Goal: Communication & Community: Answer question/provide support

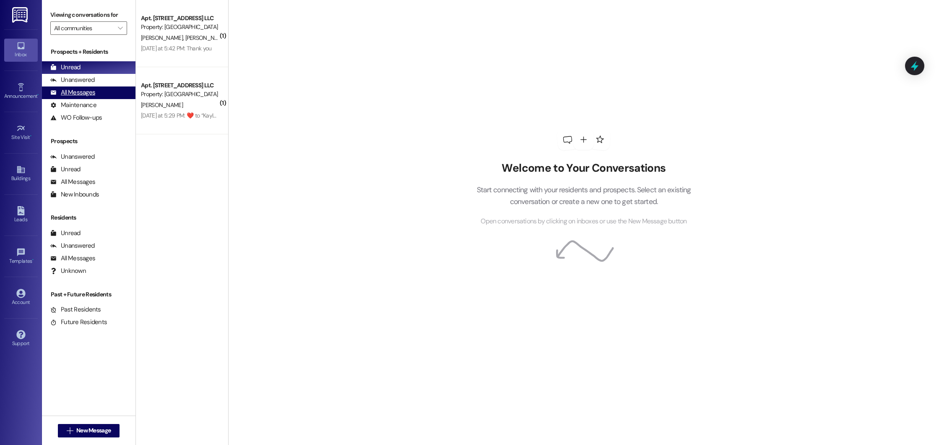
click at [97, 91] on div "All Messages (undefined)" at bounding box center [89, 92] width 94 height 13
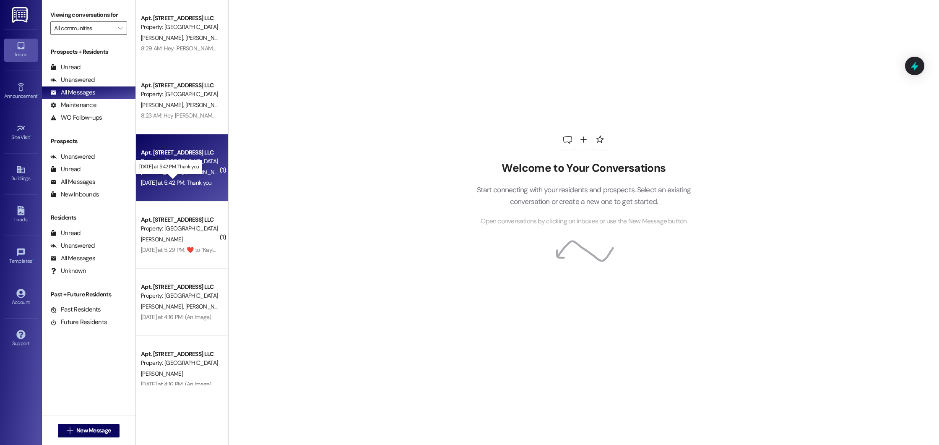
click at [192, 179] on div "[DATE] at 5:42 PM: Thank you [DATE] at 5:42 PM: Thank you" at bounding box center [176, 183] width 70 height 8
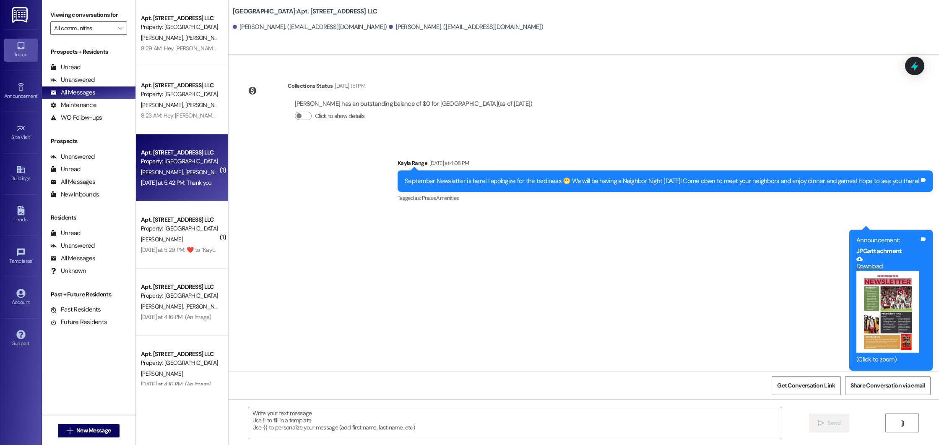
scroll to position [494, 0]
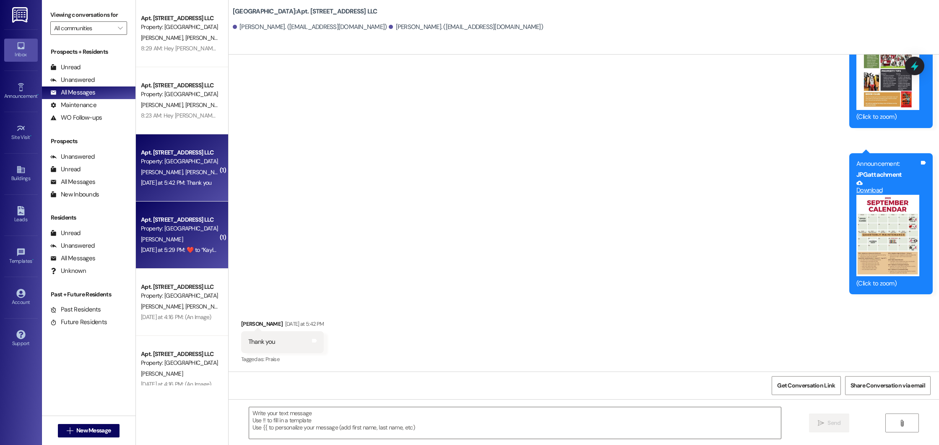
click at [171, 224] on div "Property: [GEOGRAPHIC_DATA]" at bounding box center [180, 228] width 78 height 9
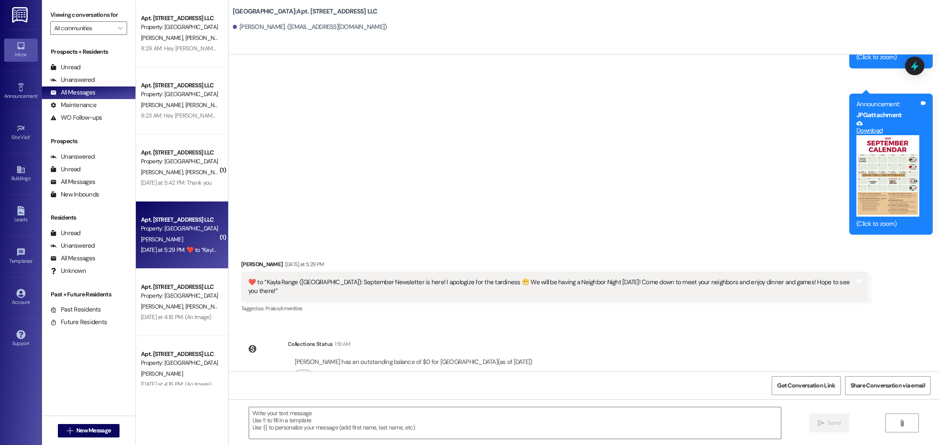
scroll to position [14705, 0]
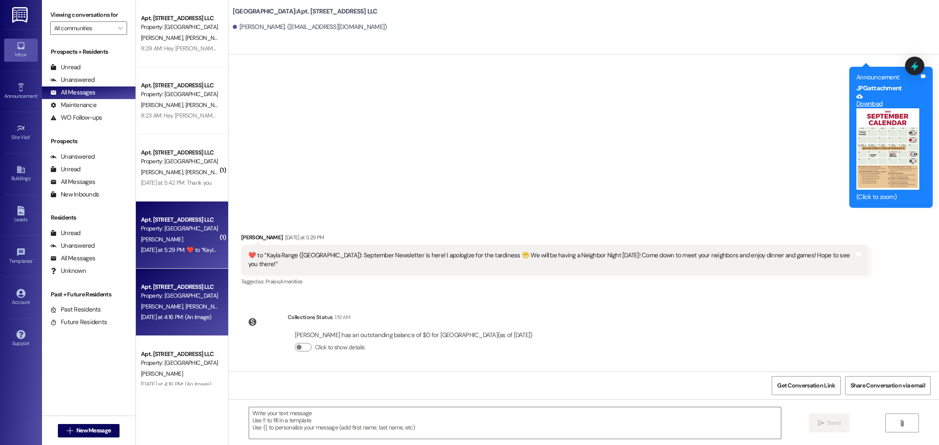
click at [185, 309] on span "J. Goulding Iii" at bounding box center [208, 306] width 46 height 8
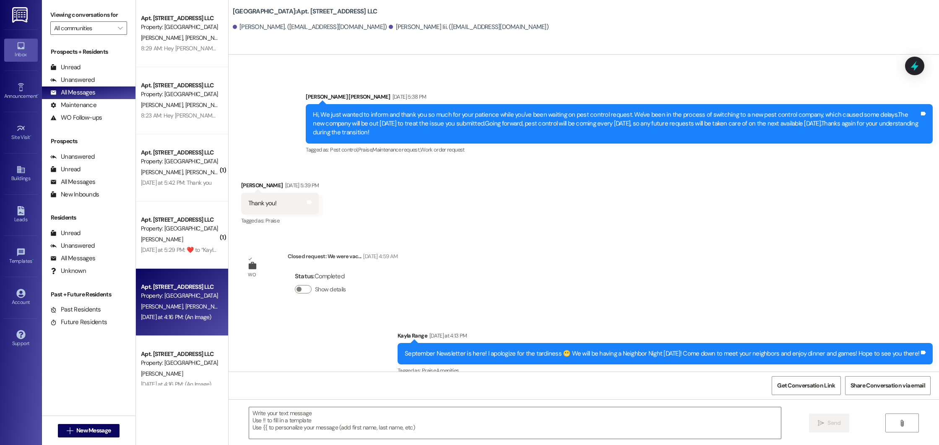
scroll to position [3297, 0]
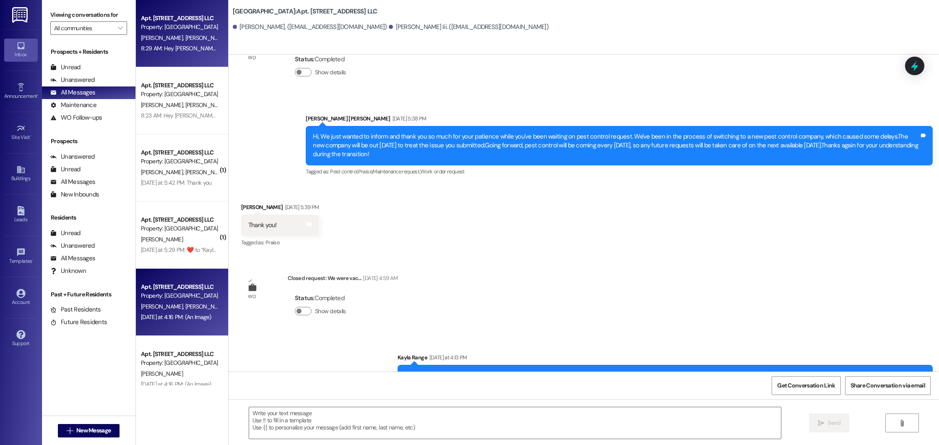
click at [185, 40] on span "C. Moon" at bounding box center [206, 38] width 42 height 8
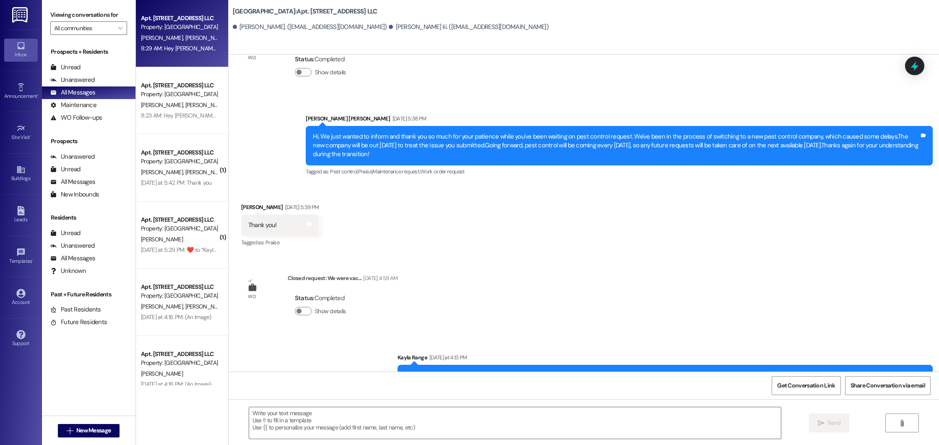
scroll to position [10459, 0]
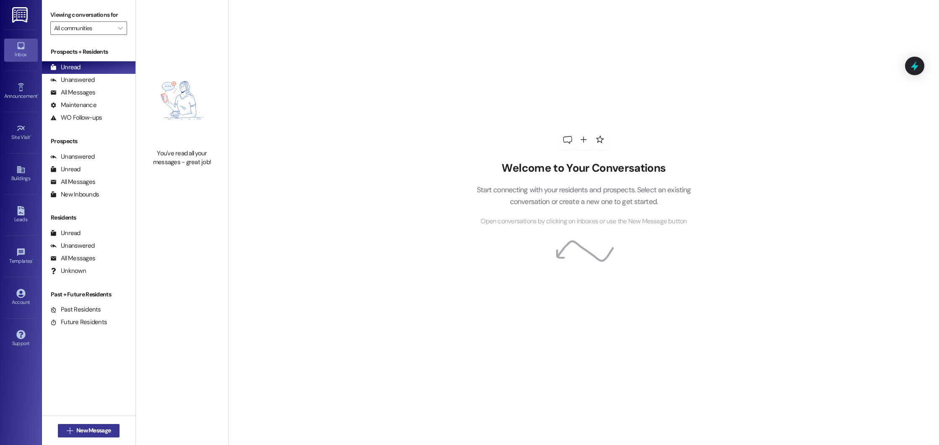
click at [79, 432] on span "New Message" at bounding box center [93, 430] width 34 height 9
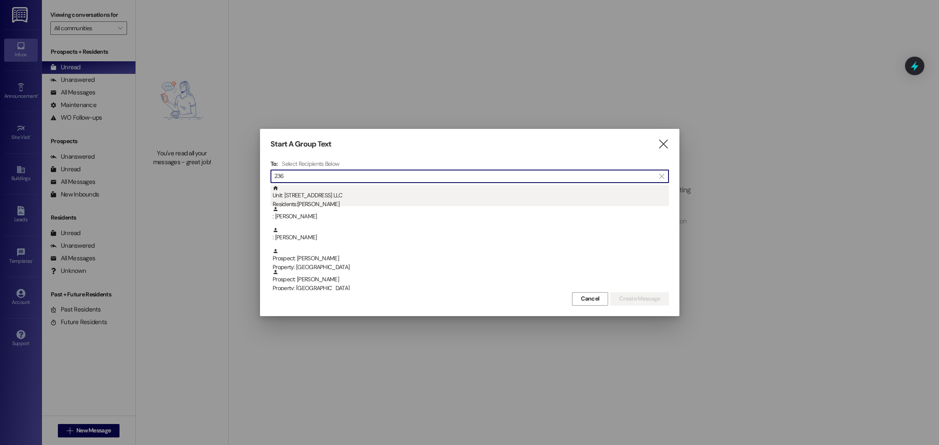
type input "236"
click at [405, 189] on div "Unit: 236 - 200 Beacon Place Northport LLC Residents: Kaitlyn Puckett" at bounding box center [471, 197] width 396 height 24
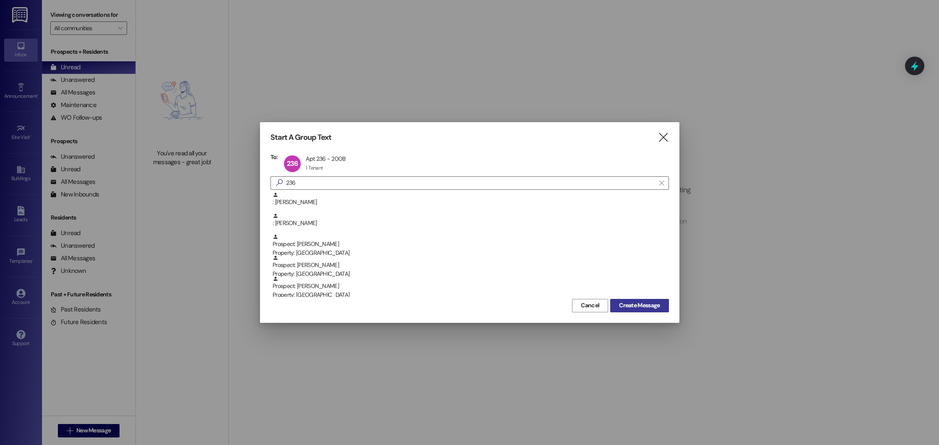
click at [633, 306] on span "Create Message" at bounding box center [639, 305] width 41 height 9
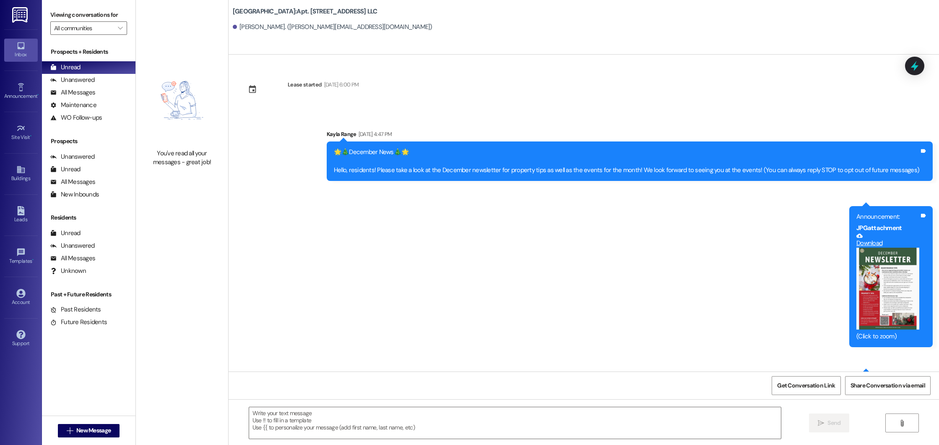
scroll to position [10423, 0]
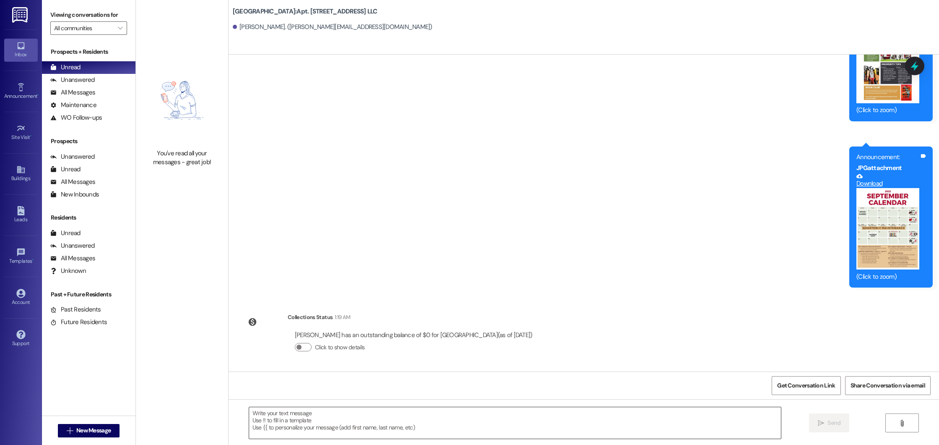
click at [385, 425] on textarea at bounding box center [515, 422] width 532 height 31
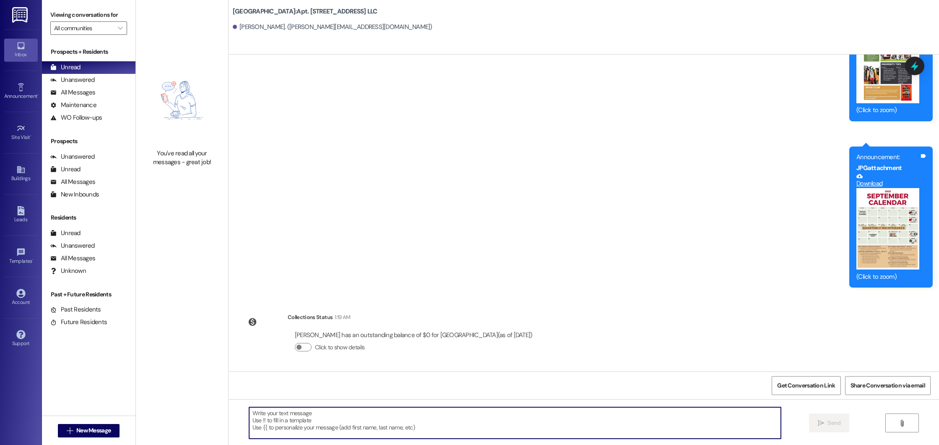
paste textarea "Hi Kaitlyn, We are so happy you have decided to stay with us for another year! …"
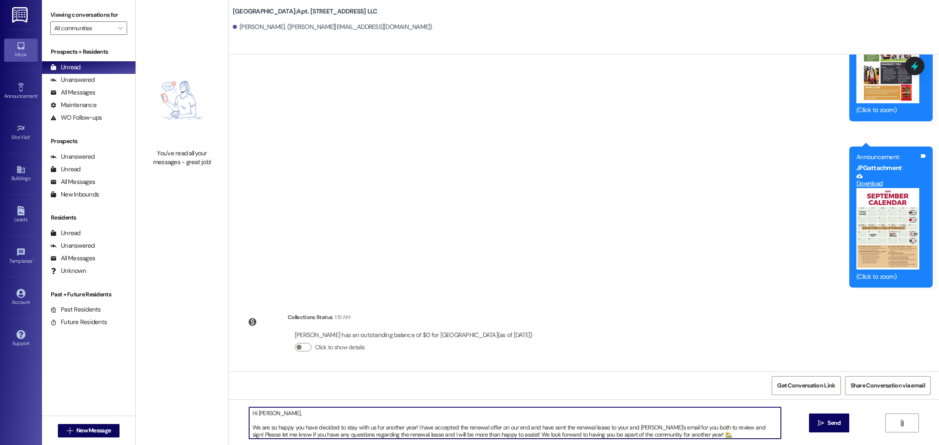
click at [249, 425] on textarea "Hi Kaitlyn, We are so happy you have decided to stay with us for another year! …" at bounding box center [515, 422] width 532 height 31
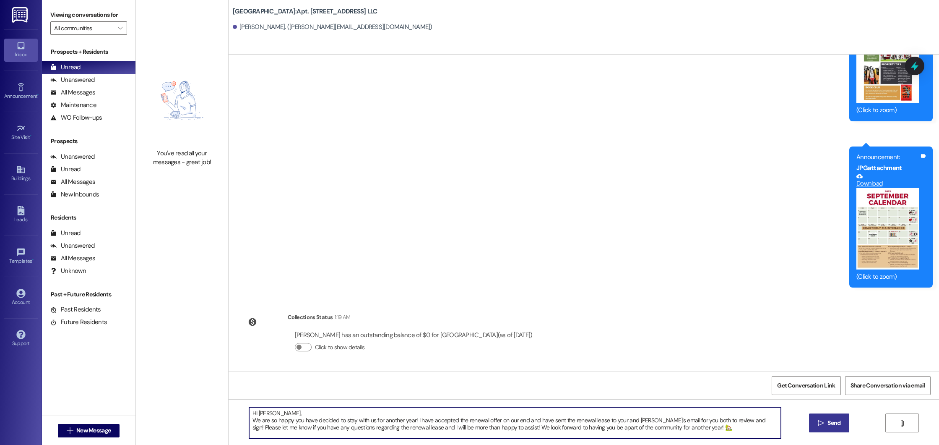
type textarea "Hi Kaitlyn, We are so happy you have decided to stay with us for another year! …"
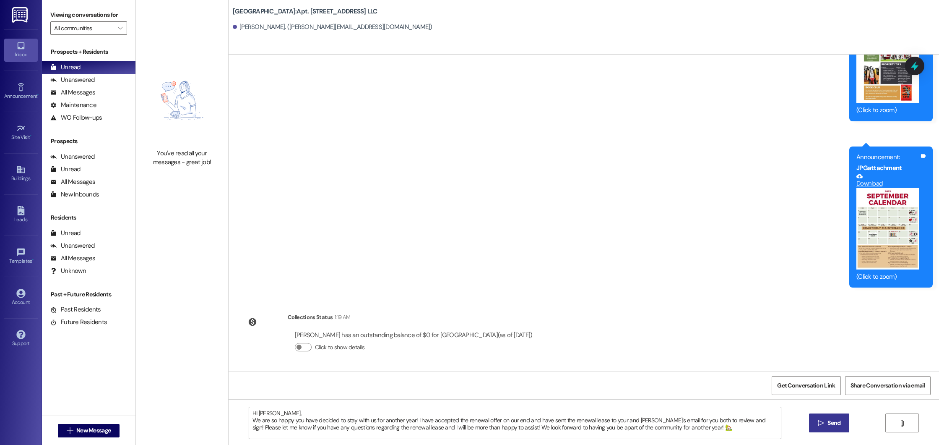
click at [845, 421] on button " Send" at bounding box center [829, 422] width 41 height 19
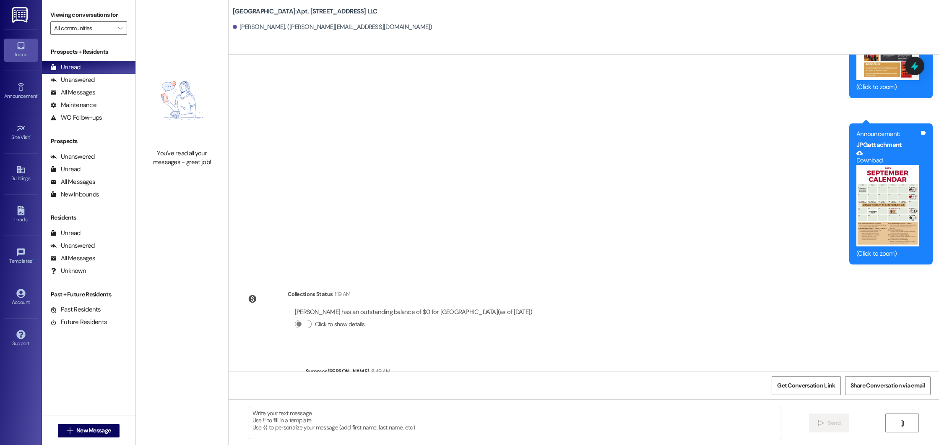
scroll to position [10499, 0]
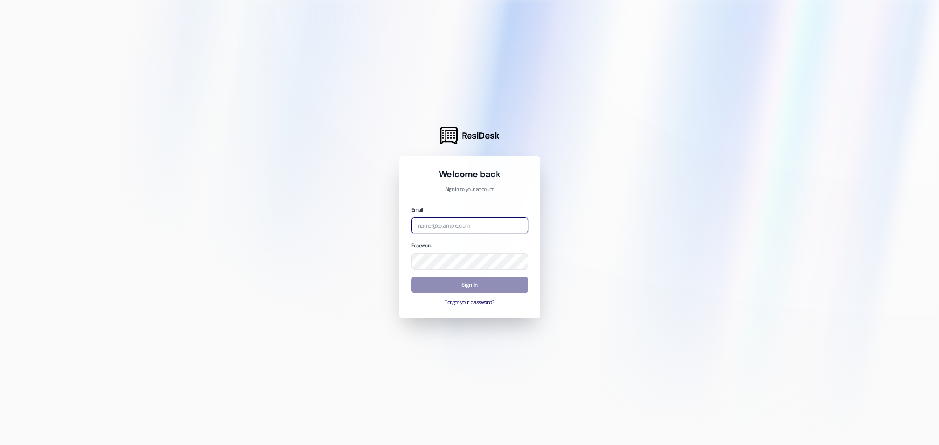
type input "summer@beaconplace.com"
click at [481, 288] on button "Sign In" at bounding box center [469, 284] width 117 height 16
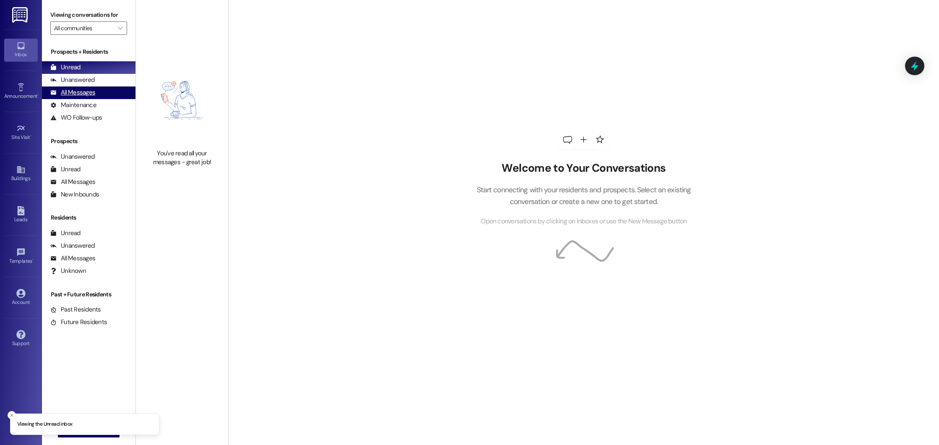
click at [85, 94] on div "All Messages" at bounding box center [72, 92] width 45 height 9
